Goal: Information Seeking & Learning: Learn about a topic

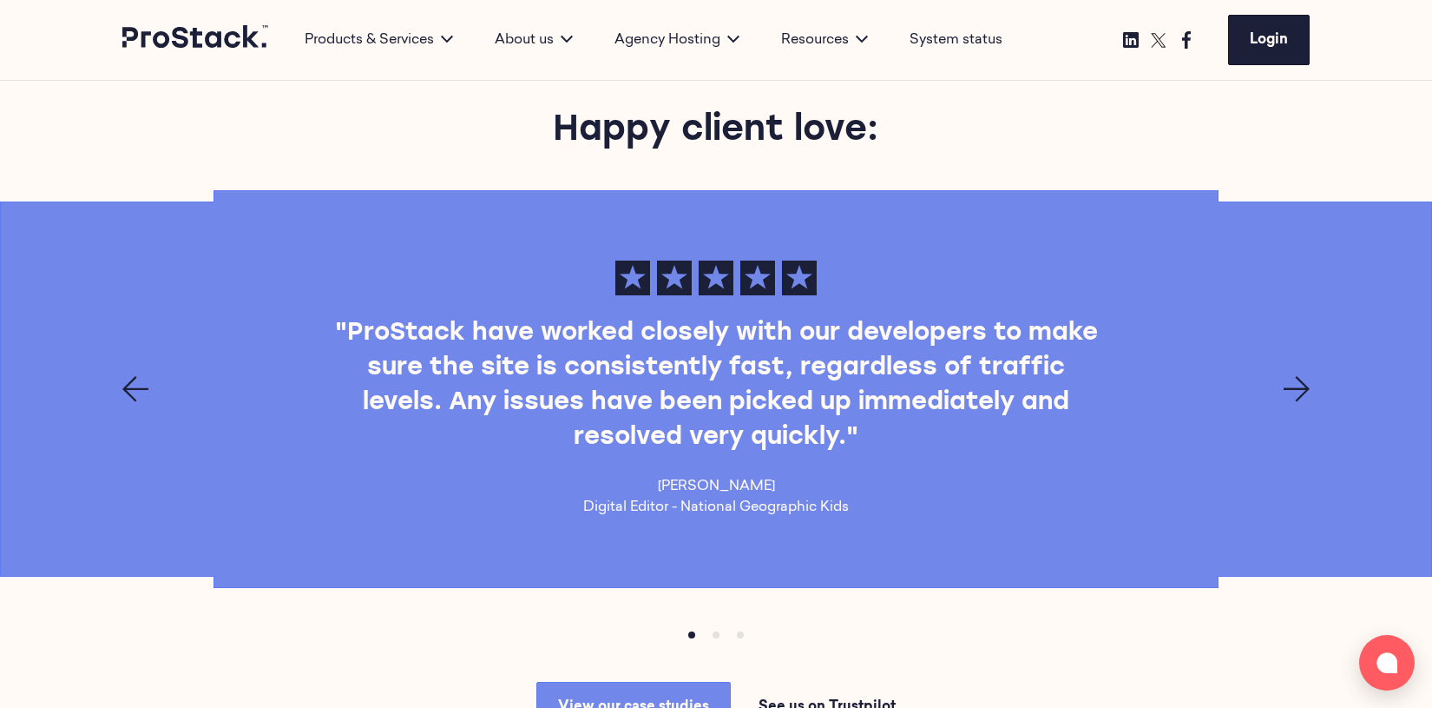
scroll to position [2360, 0]
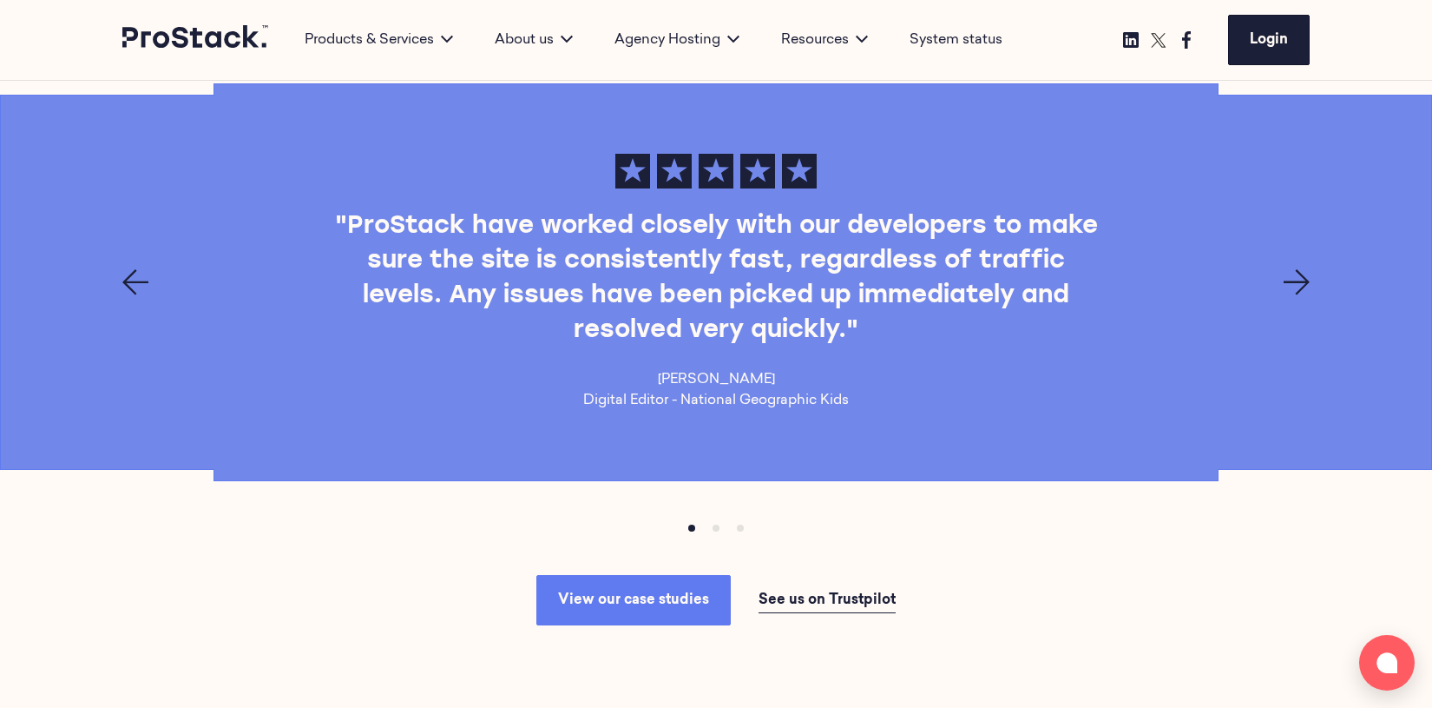
click at [702, 608] on link "View our case studies" at bounding box center [633, 600] width 194 height 50
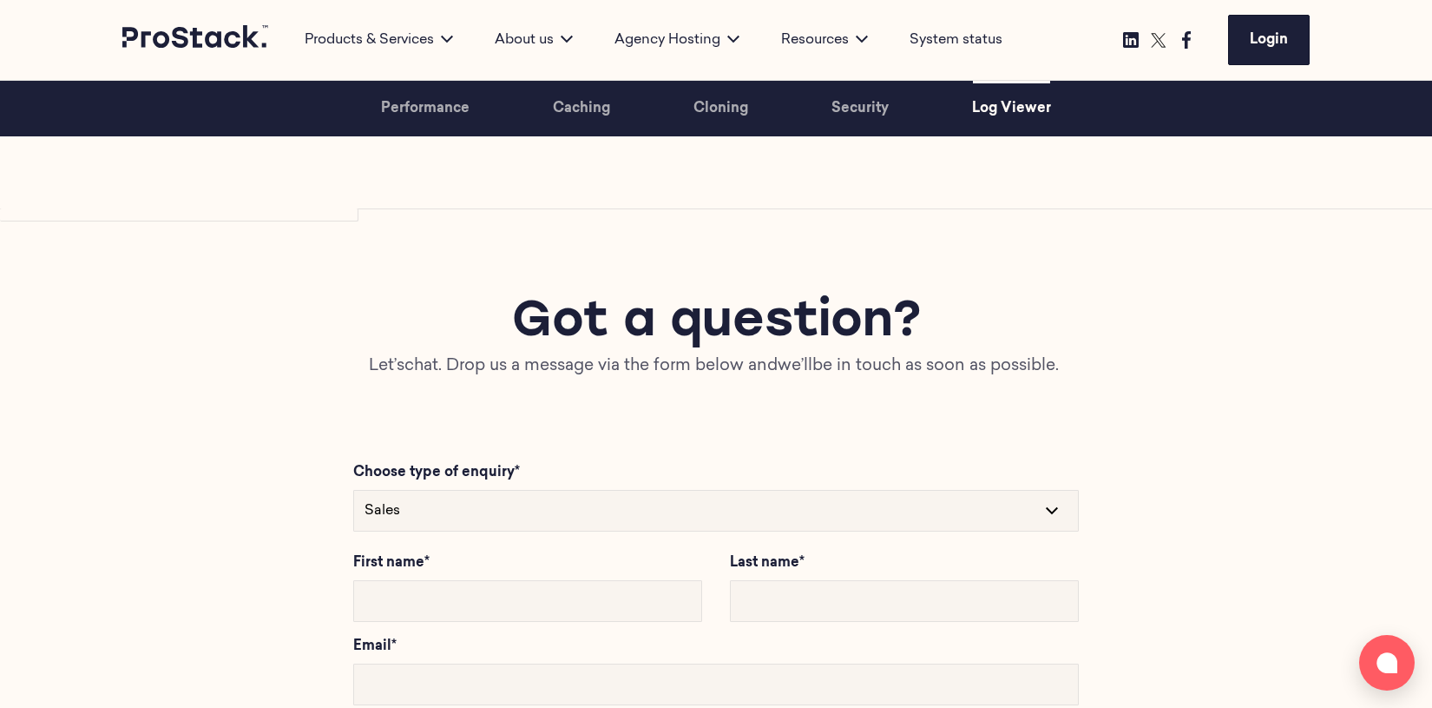
scroll to position [6388, 0]
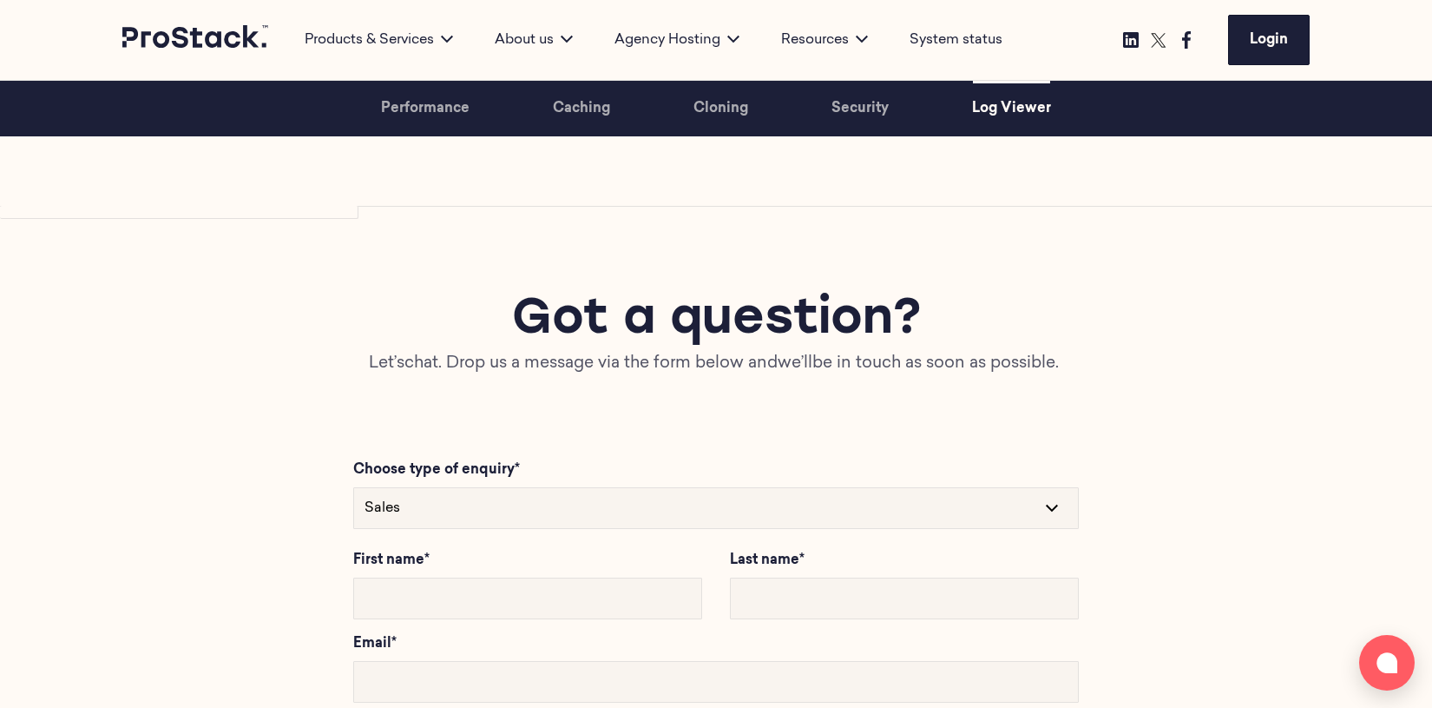
click at [198, 35] on icon at bounding box center [196, 36] width 148 height 23
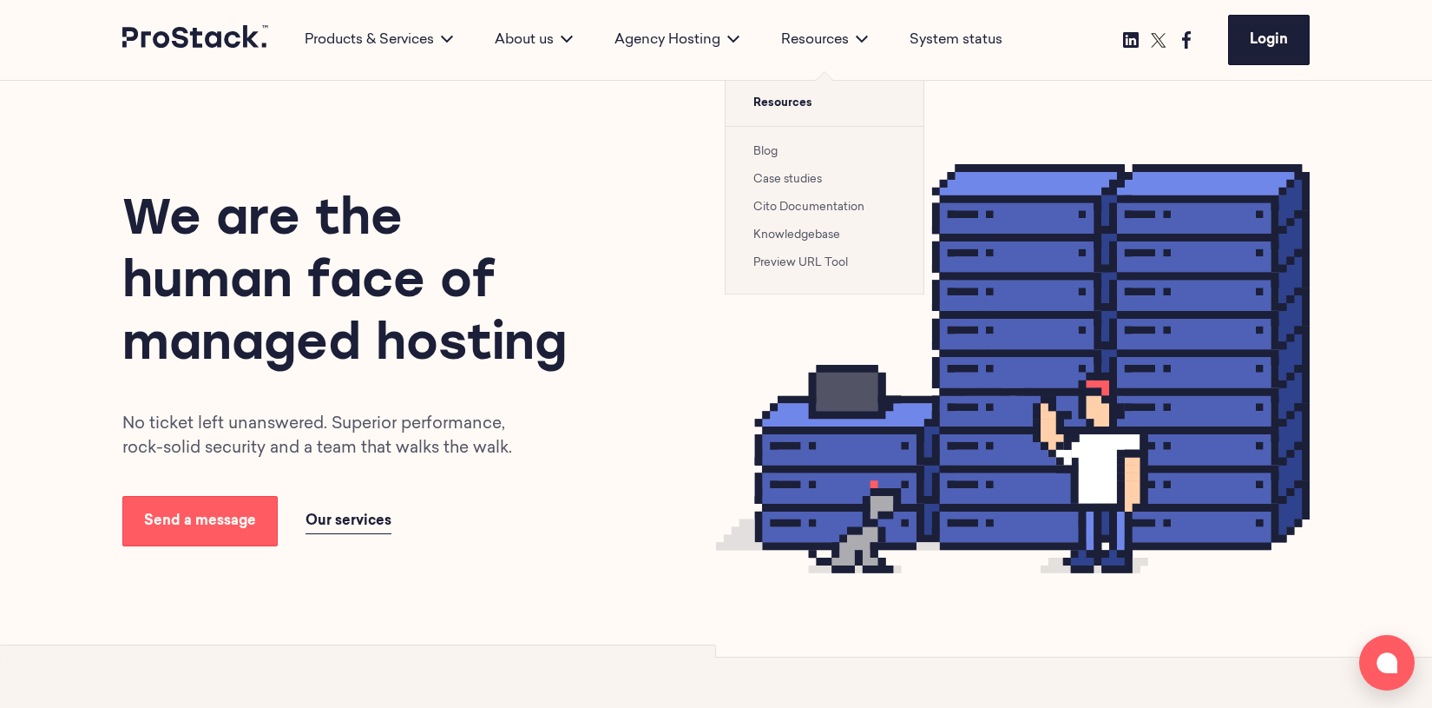
click at [773, 150] on link "Blog" at bounding box center [766, 151] width 24 height 11
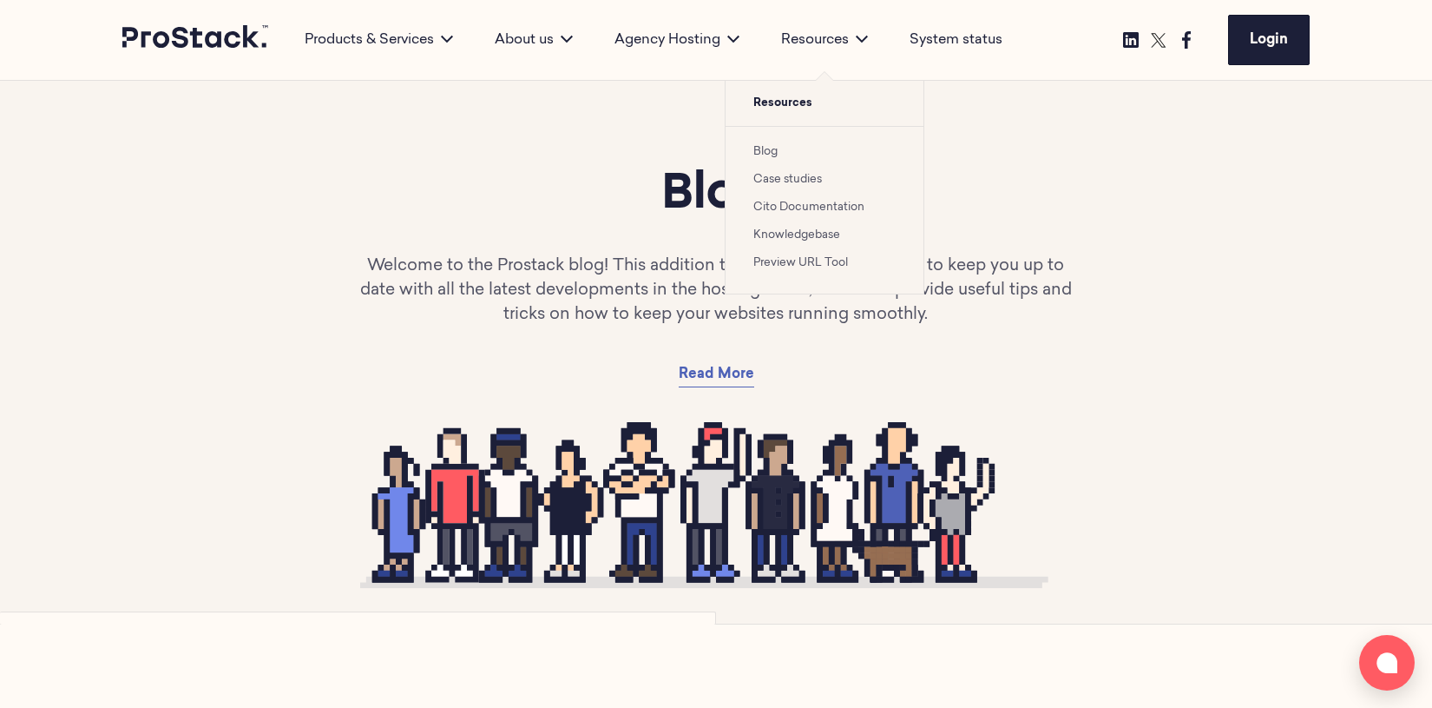
click at [775, 148] on link "Blog" at bounding box center [766, 151] width 24 height 11
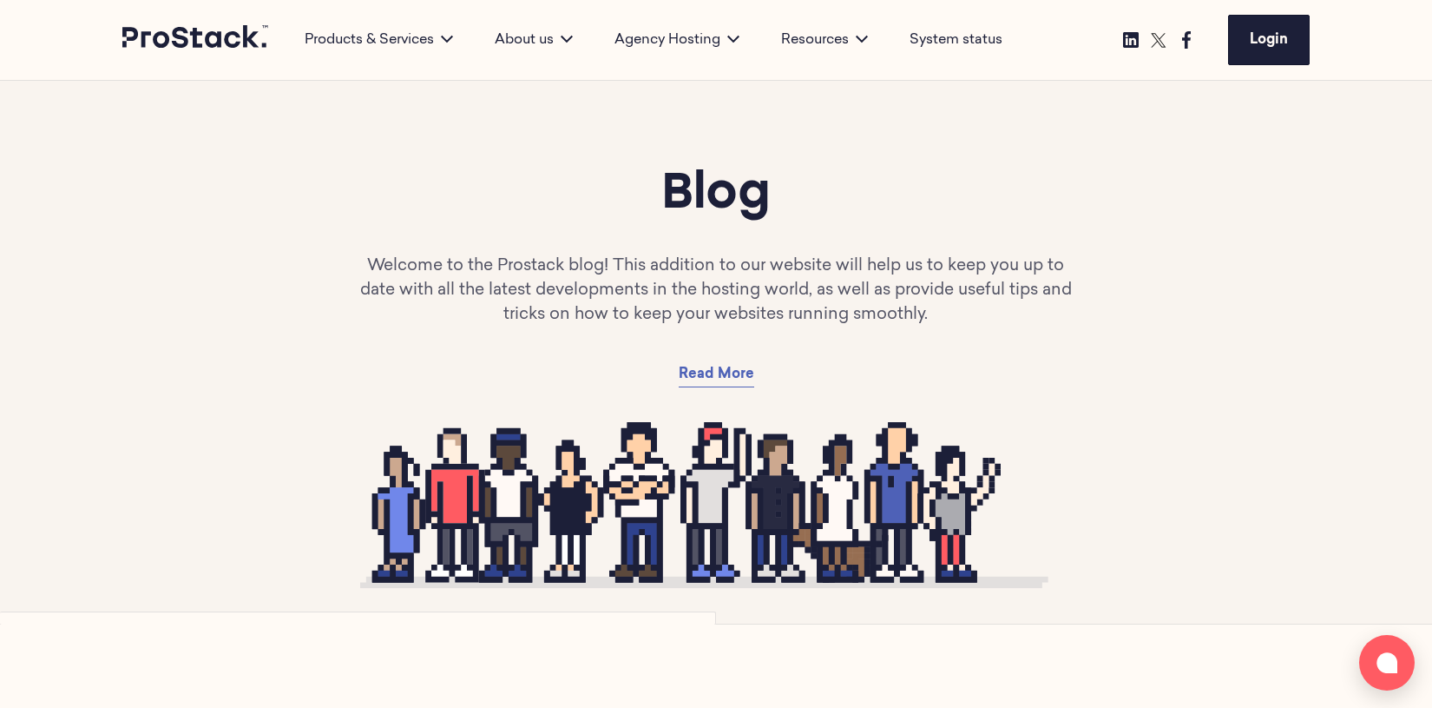
click at [573, 228] on div "Blog Welcome to the Prostack blog! This addition to our website will help us to…" at bounding box center [716, 275] width 1188 height 223
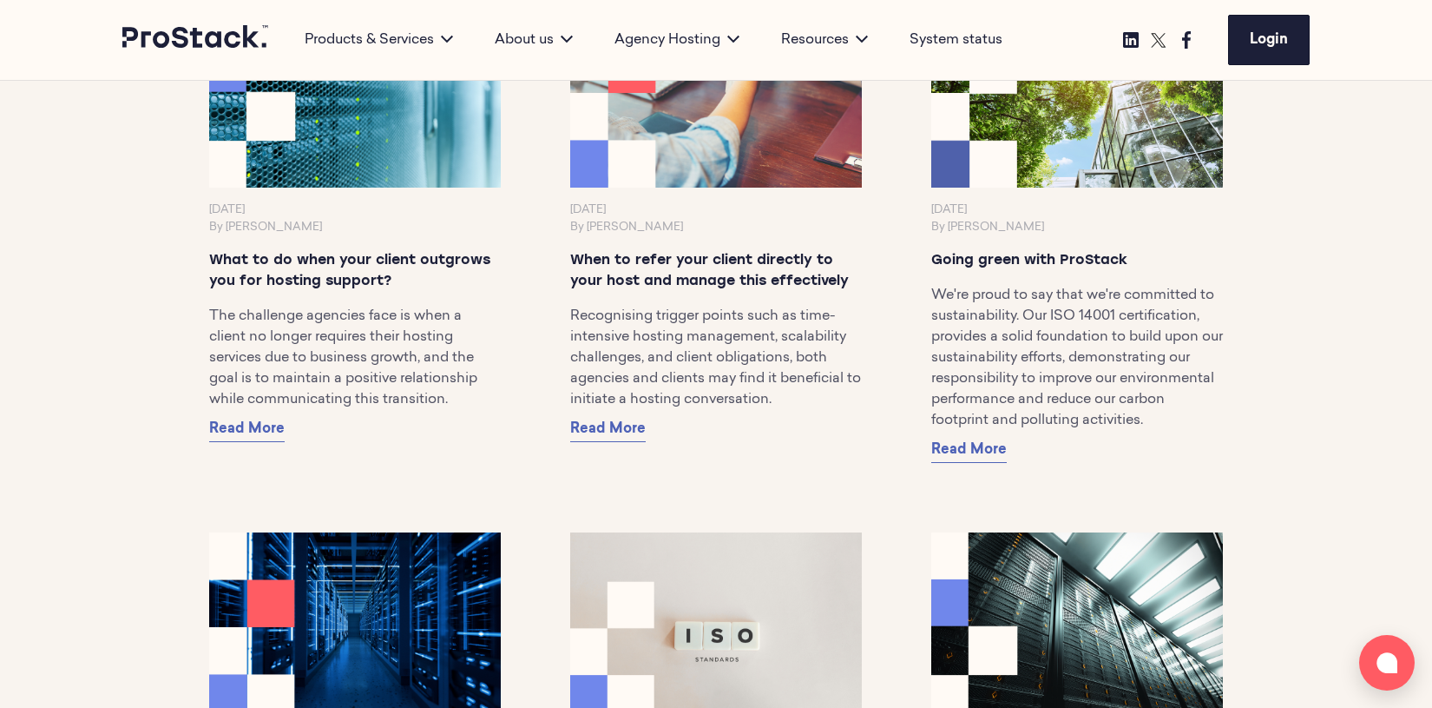
scroll to position [4382, 0]
